Goal: Find contact information: Find contact information

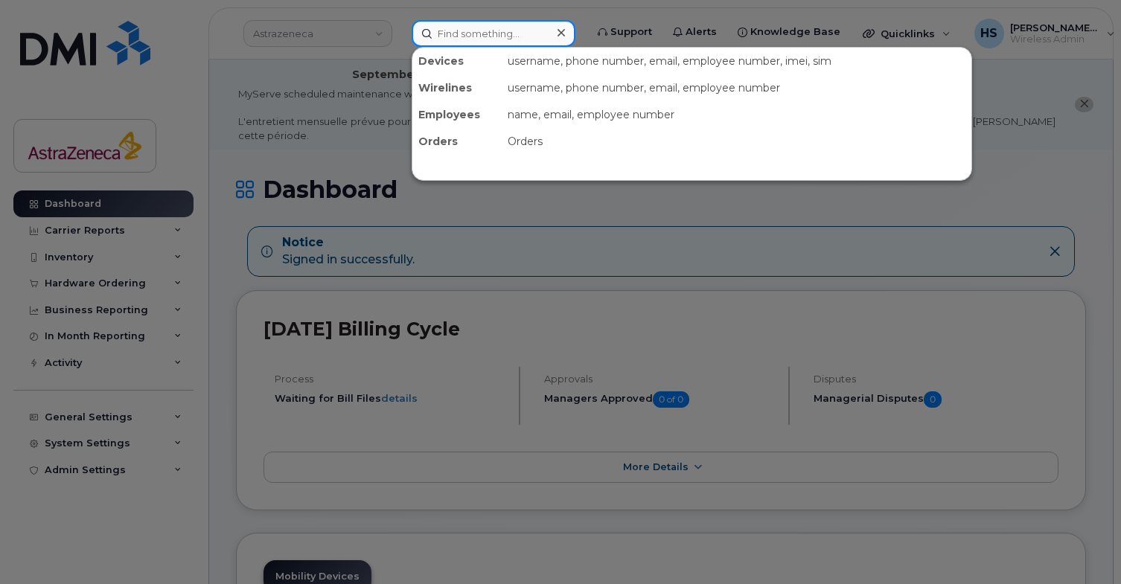
click at [473, 36] on input at bounding box center [493, 33] width 164 height 27
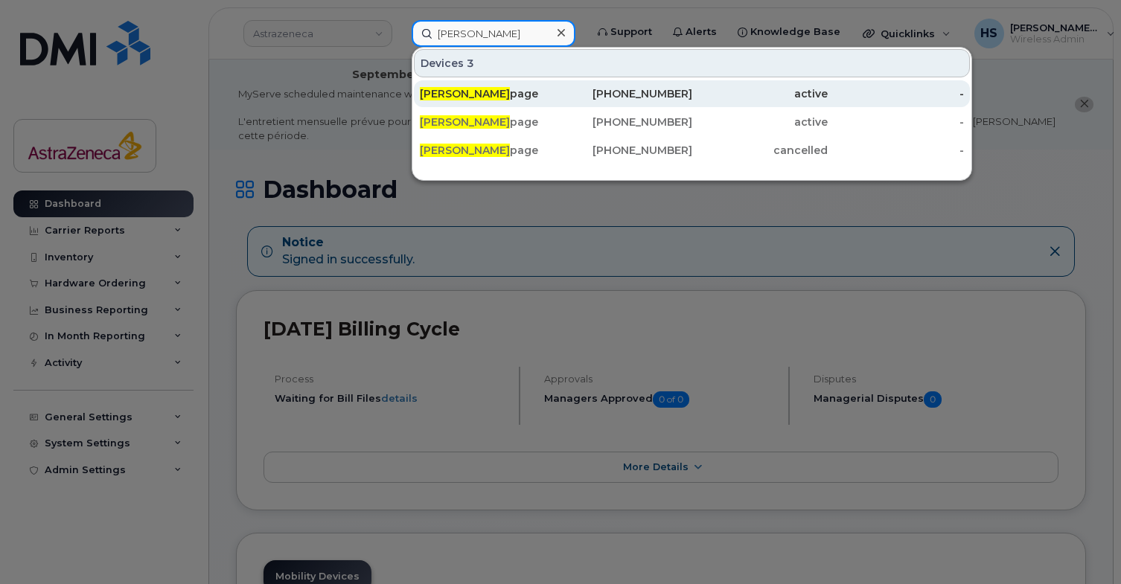
type input "patrick le"
click at [454, 96] on span "Patrick Le" at bounding box center [465, 93] width 90 height 13
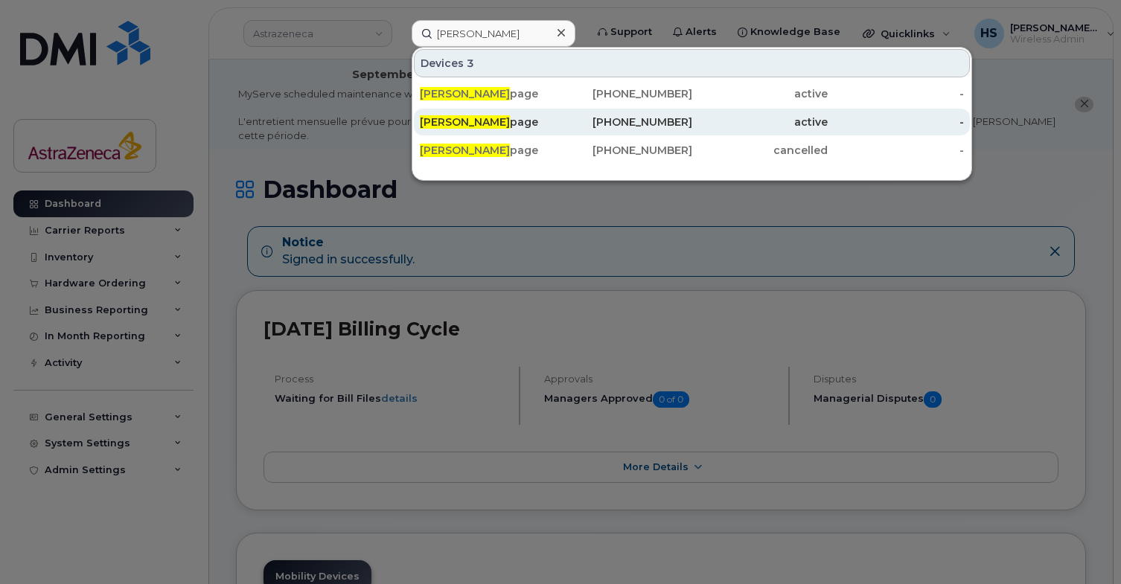
click at [454, 121] on span "Patrick Le" at bounding box center [465, 121] width 90 height 13
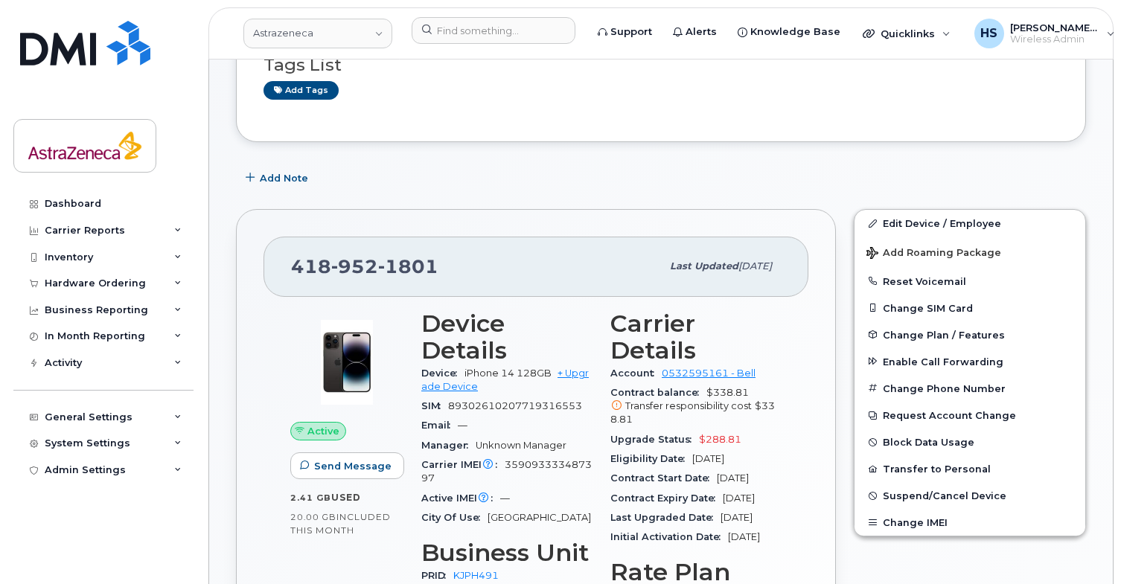
scroll to position [255, 0]
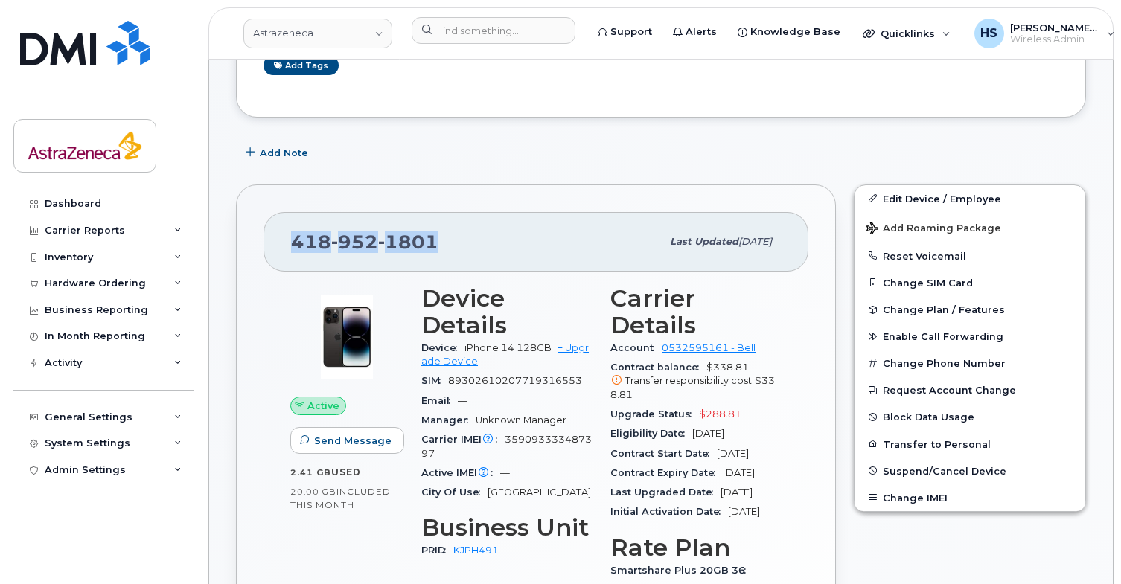
drag, startPoint x: 438, startPoint y: 246, endPoint x: 289, endPoint y: 246, distance: 149.6
click at [289, 246] on div "418 952 1801 Last updated Aug 11, 2025" at bounding box center [535, 242] width 545 height 60
copy span "418 952 1801"
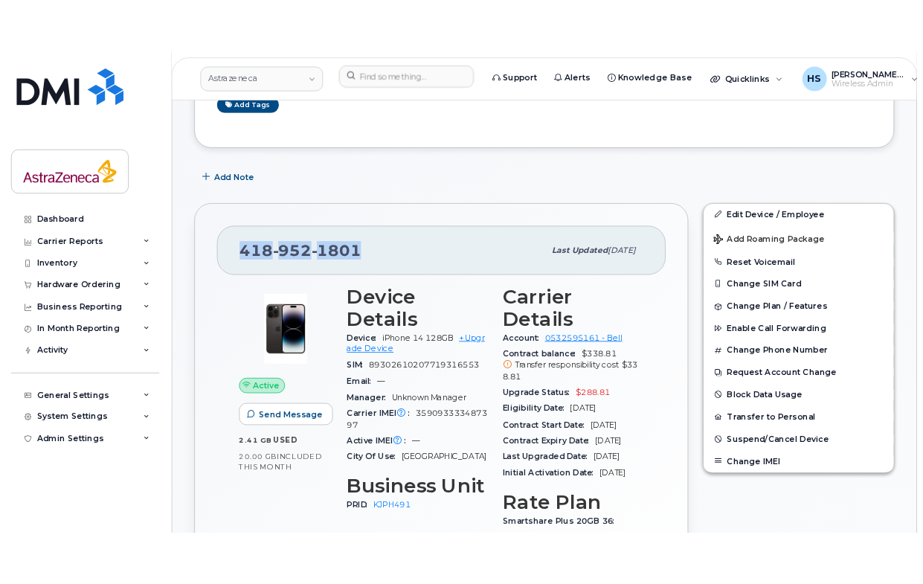
scroll to position [269, 0]
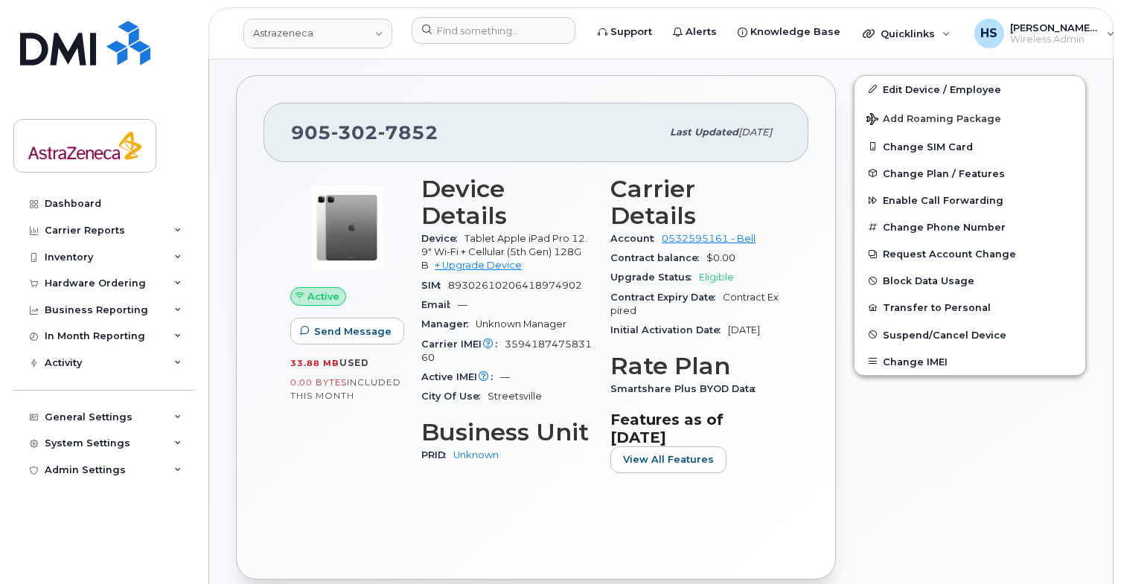
scroll to position [350, 0]
